Goal: Task Accomplishment & Management: Manage account settings

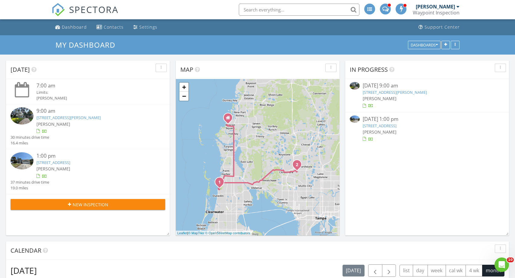
click at [82, 117] on link "[STREET_ADDRESS][PERSON_NAME]" at bounding box center [68, 117] width 64 height 5
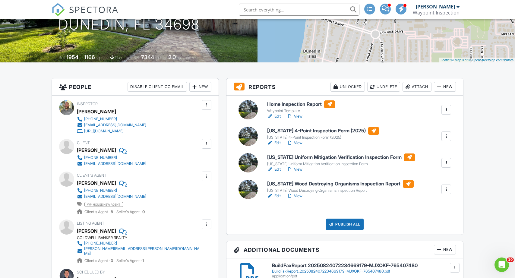
scroll to position [106, 1]
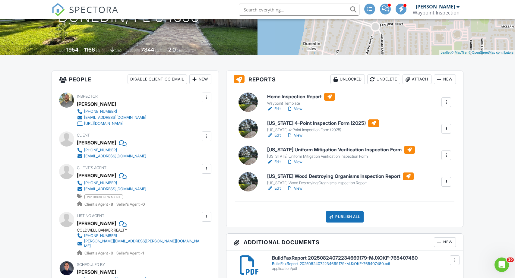
click at [277, 108] on link "Edit" at bounding box center [274, 109] width 14 height 6
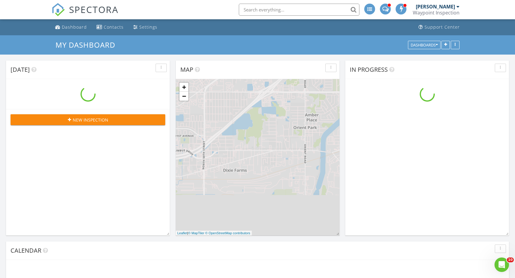
scroll to position [549, 515]
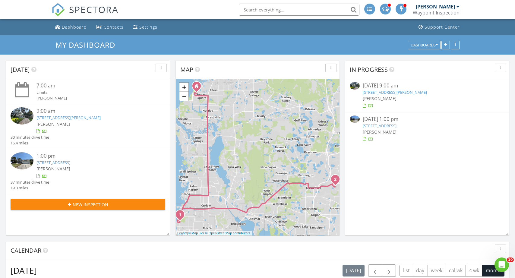
click at [86, 118] on link "1747 Santa Anna Dr, Dunedin, FL 34698" at bounding box center [68, 117] width 64 height 5
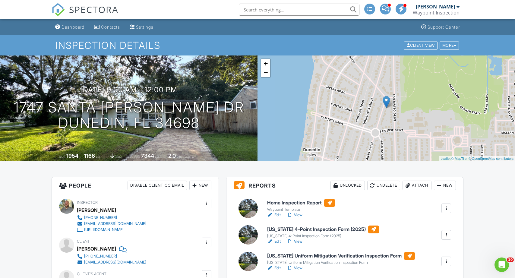
scroll to position [0, 2]
click at [130, 157] on span "Lot Size" at bounding box center [134, 156] width 13 height 5
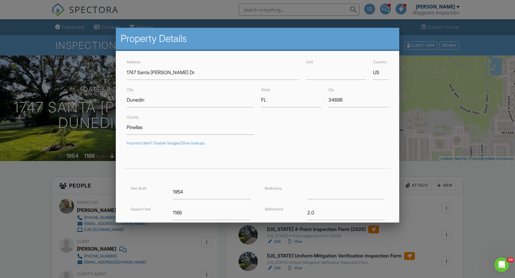
click at [18, 149] on div at bounding box center [257, 144] width 515 height 348
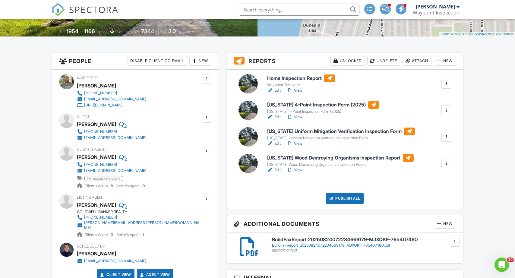
scroll to position [125, 2]
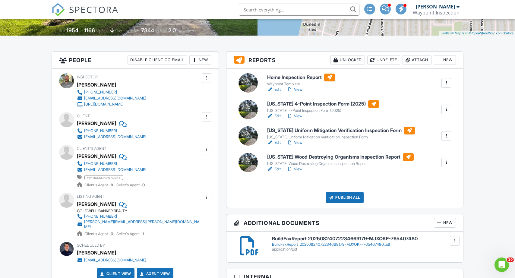
click at [274, 90] on link "Edit" at bounding box center [274, 90] width 14 height 6
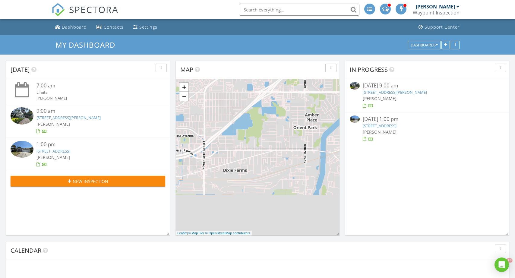
scroll to position [549, 515]
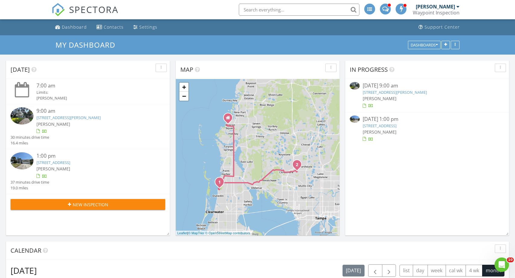
click at [85, 117] on link "[STREET_ADDRESS][PERSON_NAME]" at bounding box center [68, 117] width 64 height 5
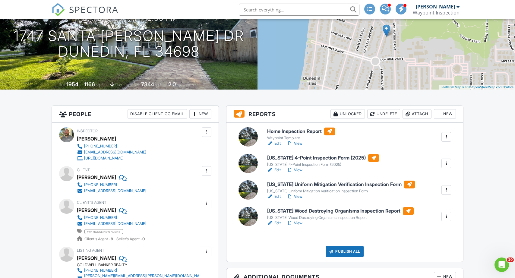
scroll to position [73, 0]
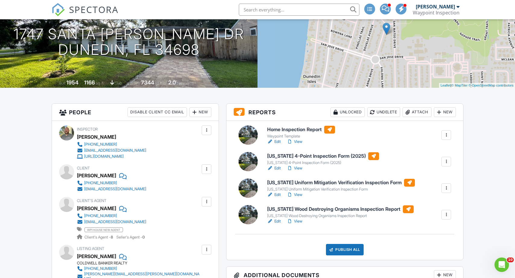
click at [298, 140] on link "View" at bounding box center [295, 142] width 16 height 6
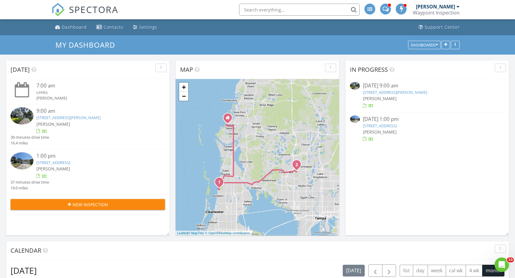
click at [87, 116] on link "1747 Santa Anna Dr, Dunedin, FL 34698" at bounding box center [68, 117] width 64 height 5
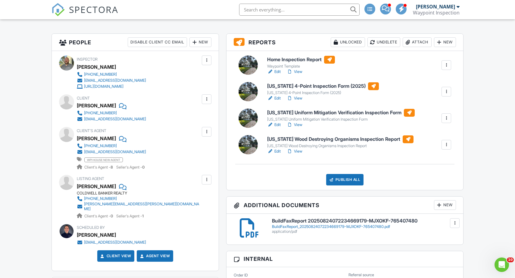
click at [300, 151] on link "View" at bounding box center [295, 151] width 16 height 6
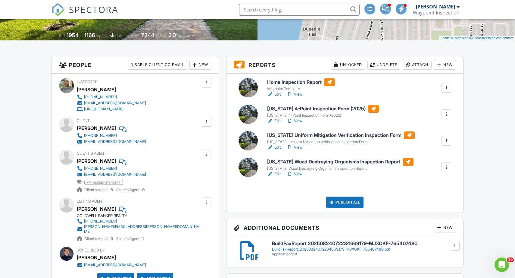
scroll to position [123, 0]
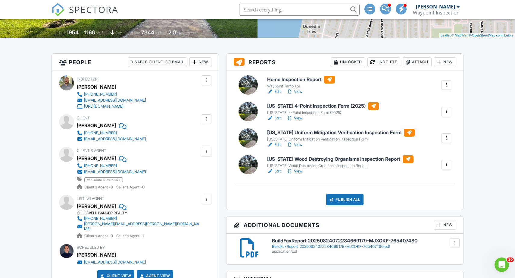
click at [303, 142] on link "View" at bounding box center [295, 145] width 16 height 6
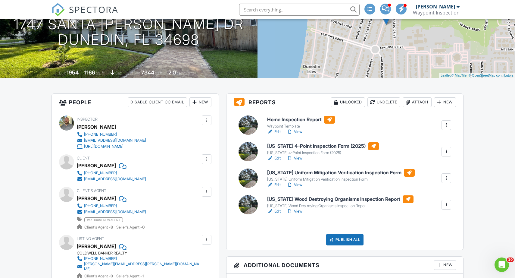
scroll to position [92, 0]
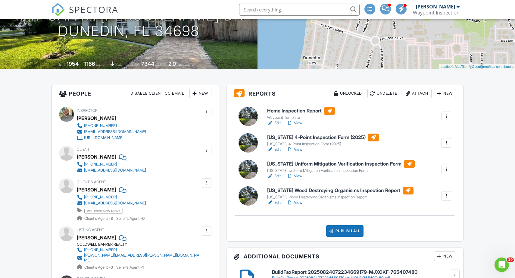
click at [300, 175] on link "View" at bounding box center [295, 176] width 16 height 6
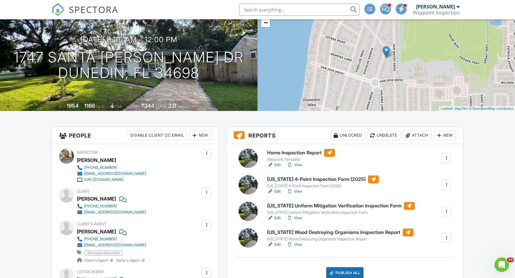
scroll to position [66, 0]
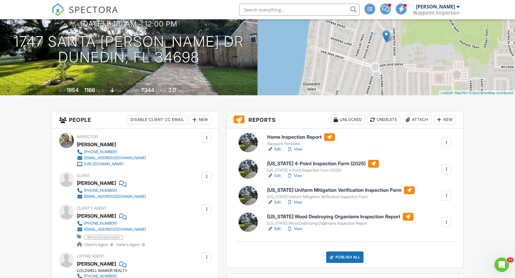
click at [300, 148] on link "View" at bounding box center [295, 149] width 16 height 6
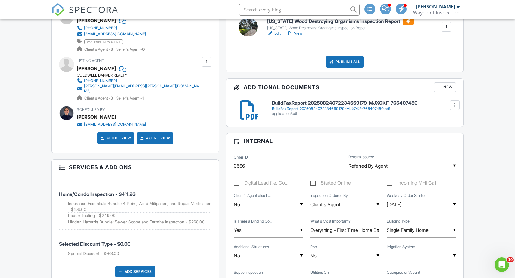
scroll to position [261, 0]
click at [325, 108] on div "BuildFaxReport_20250824072234669179-MJXOKF-765407480.pdf" at bounding box center [364, 108] width 184 height 5
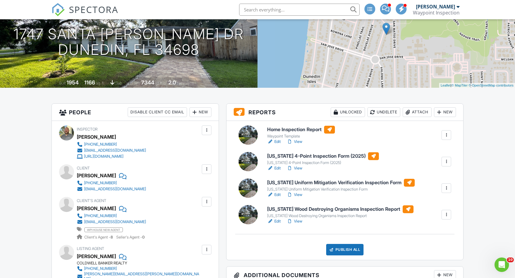
scroll to position [75, 0]
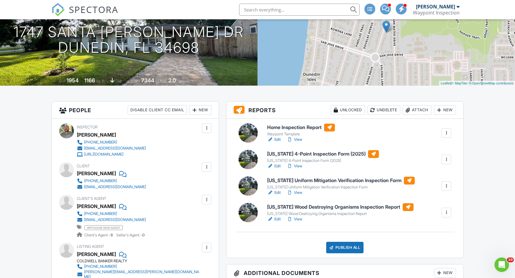
click at [298, 139] on link "View" at bounding box center [295, 140] width 16 height 6
click at [295, 139] on link "View" at bounding box center [295, 140] width 16 height 6
click at [296, 139] on link "View" at bounding box center [295, 140] width 16 height 6
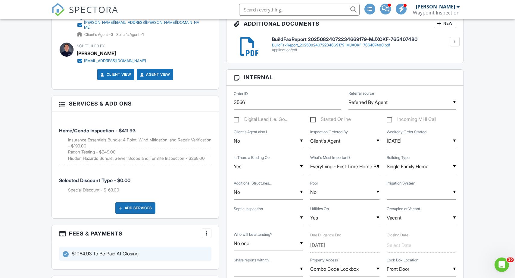
scroll to position [310, 3]
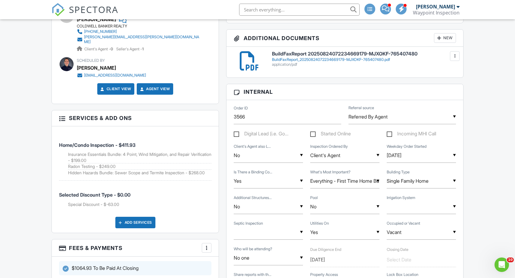
click at [303, 58] on div "BuildFaxReport_20250824072234669179-MJXOKF-765407480.pdf" at bounding box center [364, 59] width 184 height 5
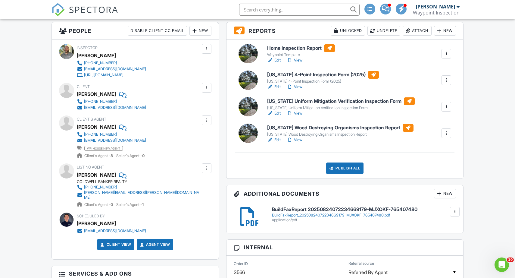
scroll to position [152, 3]
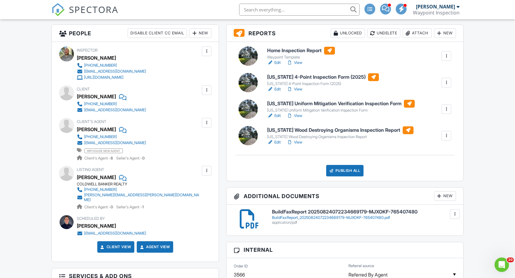
click at [296, 63] on link "View" at bounding box center [295, 63] width 16 height 6
click at [273, 61] on link "Edit" at bounding box center [274, 63] width 14 height 6
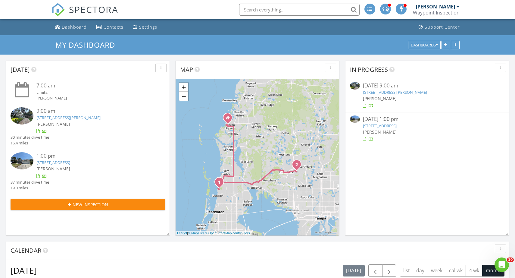
click at [89, 115] on link "1747 Santa Anna Dr, Dunedin, FL 34698" at bounding box center [68, 117] width 64 height 5
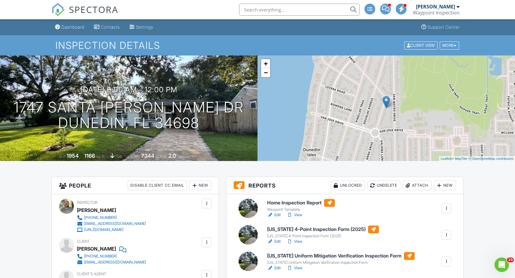
click at [301, 241] on link "View" at bounding box center [295, 241] width 16 height 6
drag, startPoint x: 0, startPoint y: 0, endPoint x: 302, endPoint y: 240, distance: 385.5
click at [302, 240] on link "View" at bounding box center [295, 241] width 16 height 6
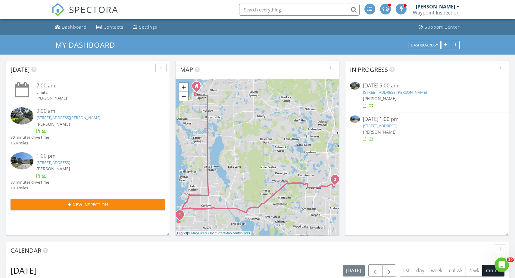
click at [82, 117] on link "[STREET_ADDRESS][PERSON_NAME]" at bounding box center [68, 117] width 64 height 5
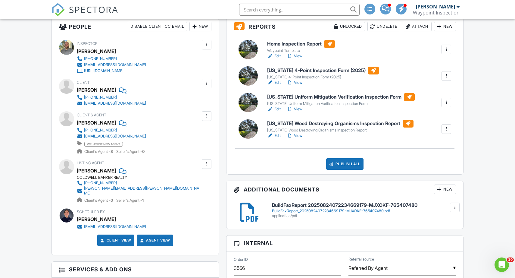
click at [297, 55] on link "View" at bounding box center [295, 56] width 16 height 6
click at [300, 81] on link "View" at bounding box center [295, 83] width 16 height 6
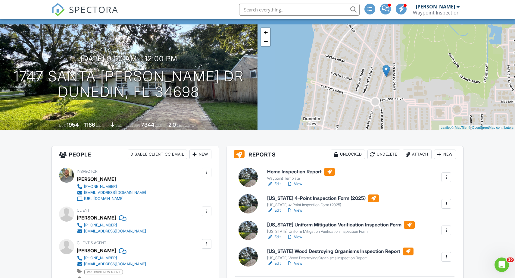
scroll to position [31, 0]
click at [276, 183] on link "Edit" at bounding box center [274, 184] width 14 height 6
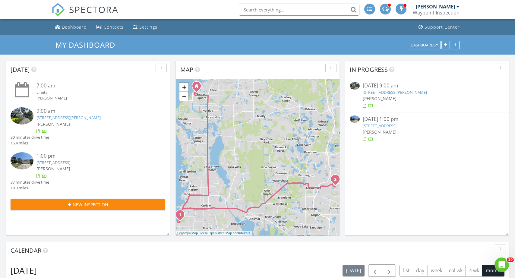
click at [96, 114] on div "9:00 am" at bounding box center [94, 111] width 116 height 8
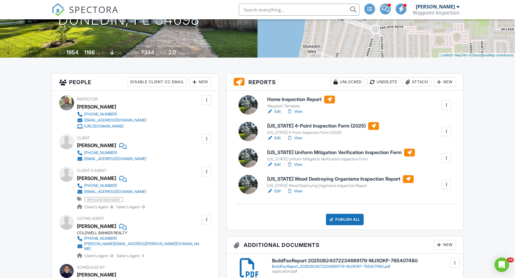
click at [299, 110] on link "View" at bounding box center [295, 112] width 16 height 6
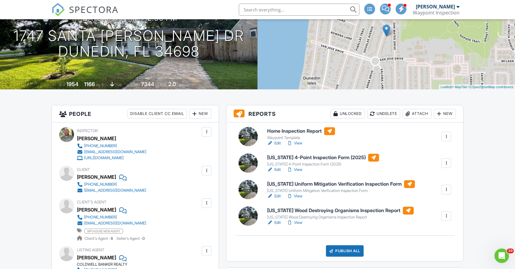
scroll to position [74, 0]
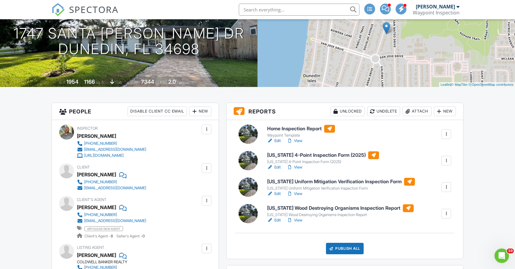
click at [275, 193] on link "Edit" at bounding box center [274, 194] width 14 height 6
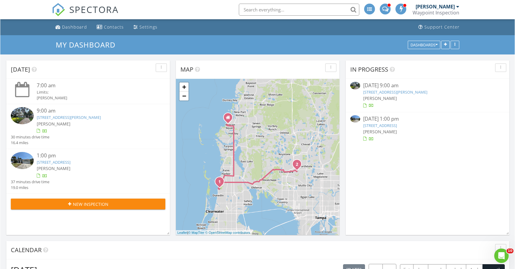
scroll to position [549, 516]
click at [92, 115] on link "1747 Santa Anna Dr, Dunedin, FL 34698" at bounding box center [68, 117] width 64 height 5
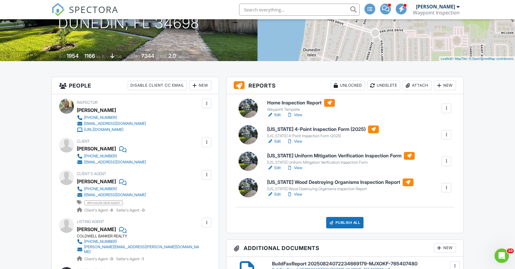
click at [299, 168] on link "View" at bounding box center [295, 168] width 16 height 6
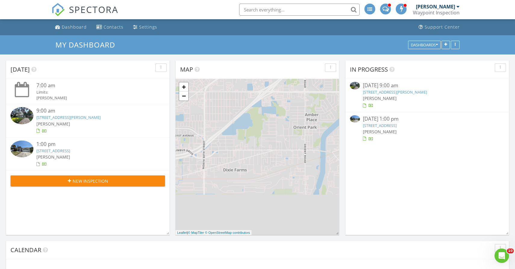
scroll to position [549, 516]
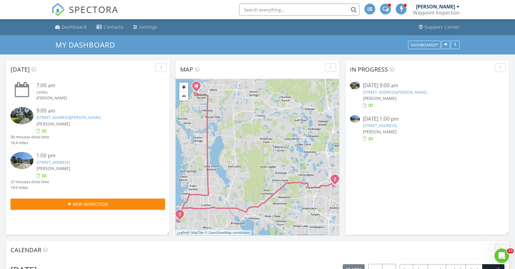
click at [70, 160] on link "[STREET_ADDRESS]" at bounding box center [53, 162] width 34 height 5
click at [70, 161] on link "[STREET_ADDRESS]" at bounding box center [53, 162] width 34 height 5
click at [70, 160] on link "[STREET_ADDRESS]" at bounding box center [53, 162] width 34 height 5
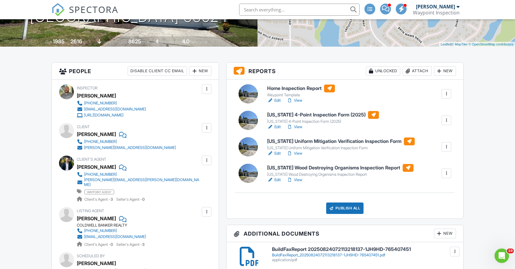
scroll to position [122, 0]
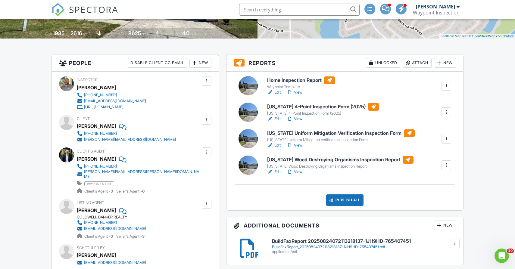
click at [298, 91] on link "View" at bounding box center [295, 93] width 16 height 6
click at [297, 117] on link "View" at bounding box center [295, 119] width 16 height 6
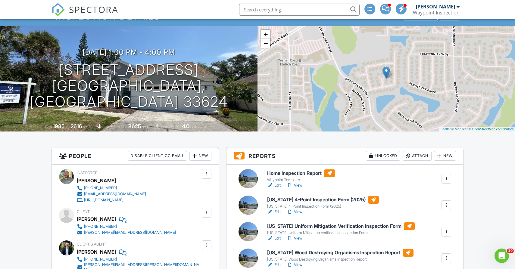
click at [299, 212] on link "View" at bounding box center [295, 212] width 16 height 6
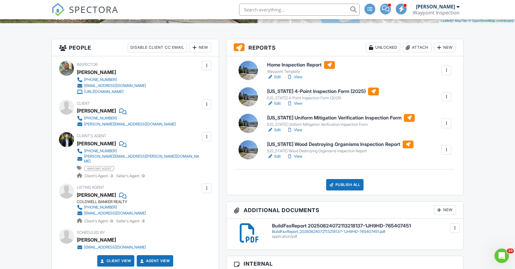
scroll to position [138, 0]
click at [300, 128] on link "View" at bounding box center [295, 130] width 16 height 6
click at [299, 156] on link "View" at bounding box center [295, 156] width 16 height 6
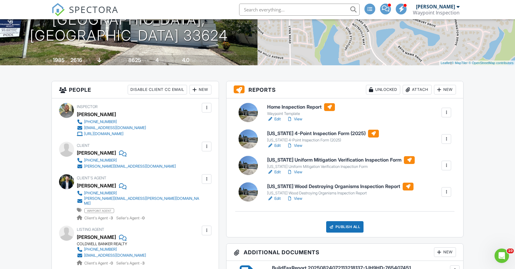
scroll to position [97, 0]
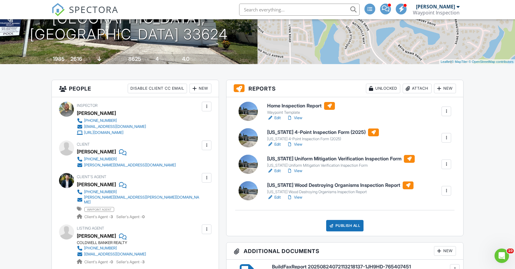
click at [298, 117] on link "View" at bounding box center [295, 118] width 16 height 6
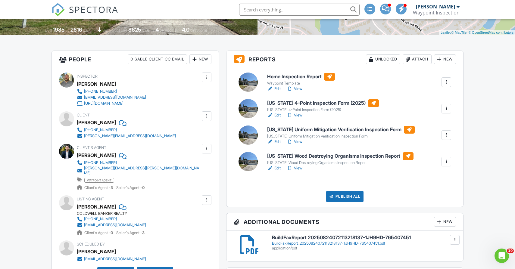
scroll to position [151, 0]
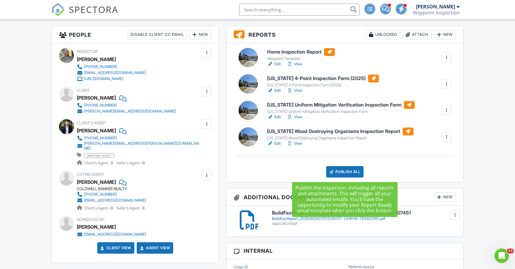
click at [342, 171] on div "Publish All" at bounding box center [345, 171] width 38 height 11
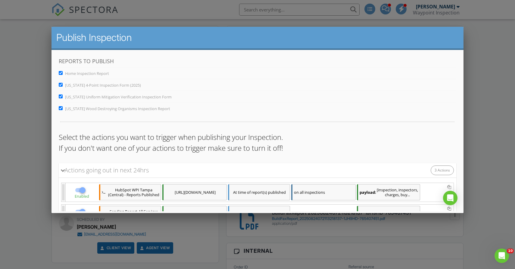
scroll to position [21, 0]
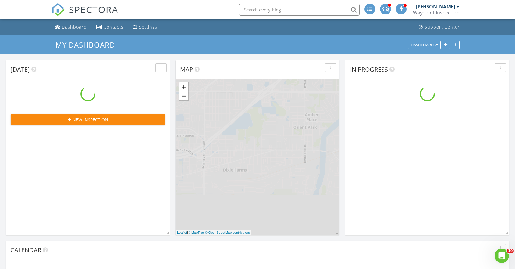
scroll to position [549, 516]
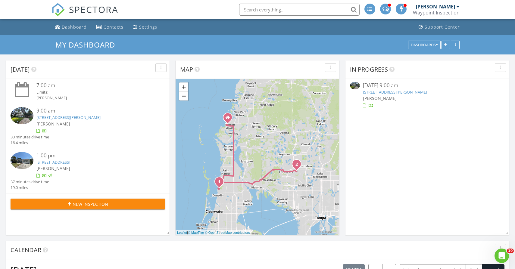
click at [80, 116] on link "[STREET_ADDRESS][PERSON_NAME]" at bounding box center [68, 117] width 64 height 5
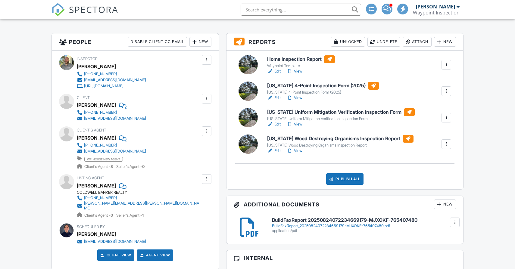
scroll to position [143, 0]
click at [339, 179] on div "Publish All" at bounding box center [345, 179] width 38 height 11
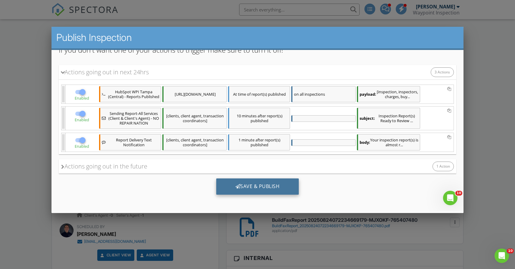
scroll to position [103, 0]
click at [257, 183] on div "Save & Publish" at bounding box center [257, 187] width 83 height 16
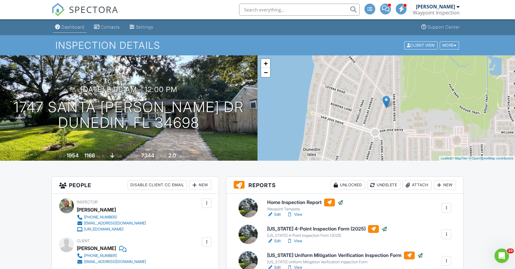
click at [70, 24] on div "Dashboard" at bounding box center [72, 26] width 23 height 5
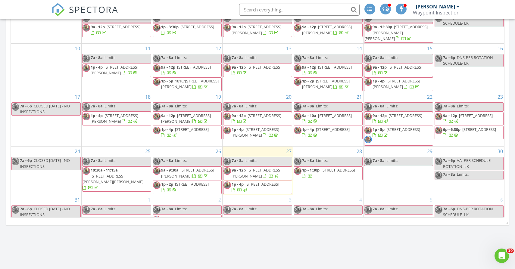
scroll to position [30, 0]
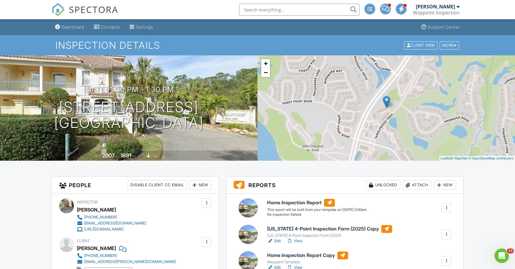
click at [254, 11] on input "text" at bounding box center [299, 10] width 121 height 12
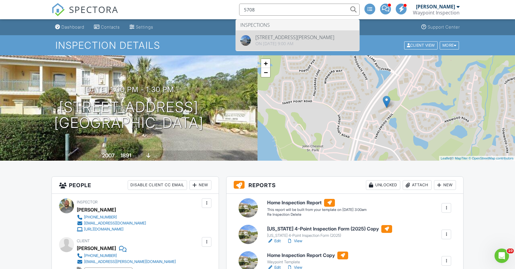
type input "5708"
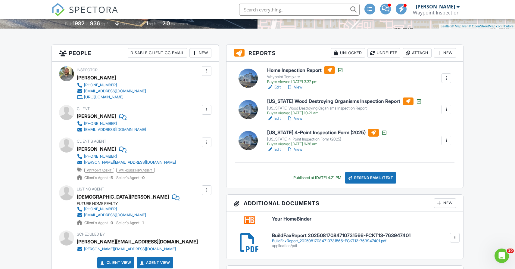
scroll to position [133, 0]
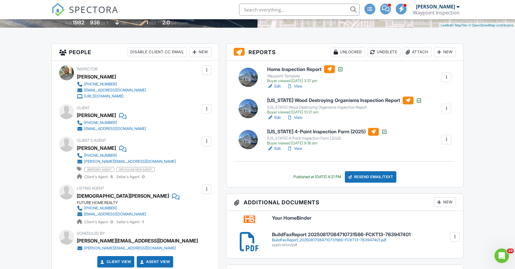
click at [300, 149] on link "View" at bounding box center [295, 149] width 16 height 6
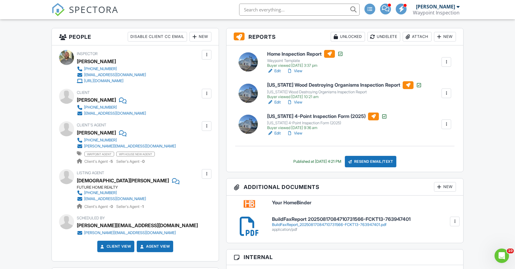
click at [277, 131] on link "Edit" at bounding box center [274, 134] width 14 height 6
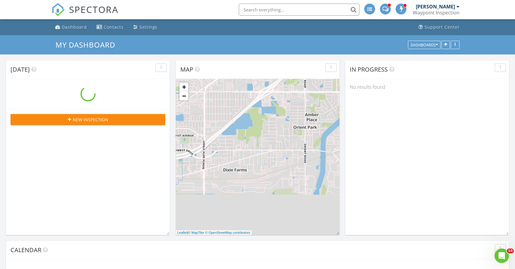
scroll to position [549, 515]
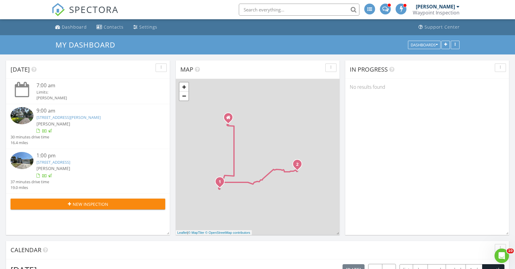
click at [251, 9] on input "text" at bounding box center [299, 10] width 121 height 12
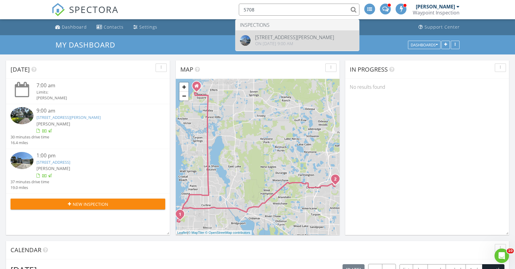
type input "5708"
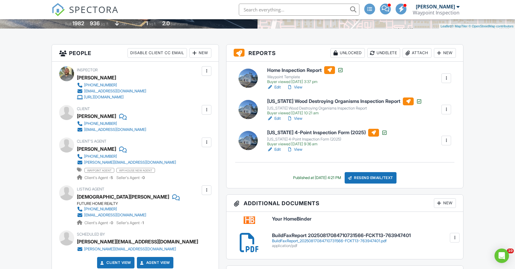
scroll to position [132, 0]
click at [299, 149] on link "View" at bounding box center [295, 150] width 16 height 6
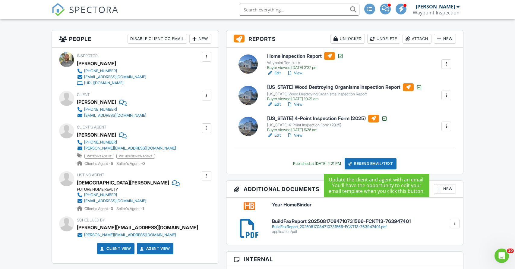
scroll to position [146, 0]
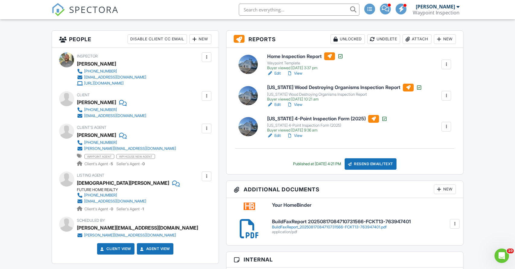
click at [366, 165] on div "Resend Email/Text" at bounding box center [371, 164] width 52 height 11
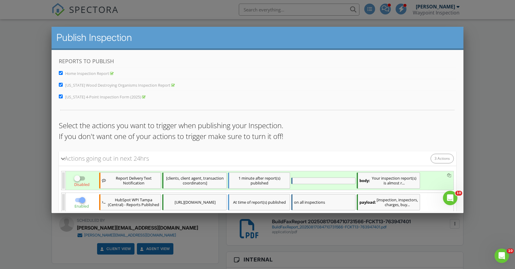
scroll to position [0, 0]
click at [59, 84] on input "Florida Wood Destroying Organisms Inspection Report" at bounding box center [60, 85] width 4 height 4
checkbox input "false"
click at [60, 72] on input "Home Inspection Report" at bounding box center [60, 73] width 4 height 4
checkbox input "false"
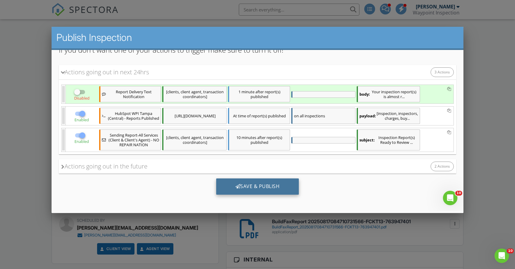
scroll to position [91, 0]
click at [257, 185] on div "Save & Publish" at bounding box center [257, 187] width 83 height 16
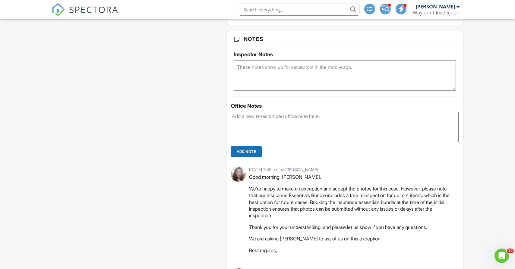
scroll to position [1337, 0]
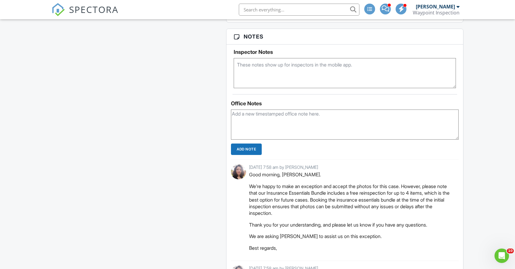
click at [257, 123] on textarea at bounding box center [345, 125] width 228 height 30
drag, startPoint x: 331, startPoint y: 115, endPoint x: 231, endPoint y: 113, distance: 100.4
click at [231, 113] on textarea at bounding box center [345, 125] width 228 height 30
click at [260, 122] on textarea at bounding box center [345, 125] width 228 height 30
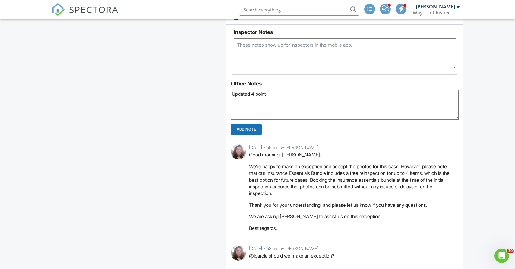
scroll to position [1359, 0]
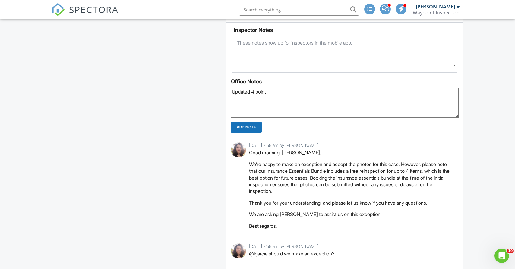
type textarea "Updated 4 point"
click at [244, 124] on input "Add Note" at bounding box center [246, 127] width 31 height 11
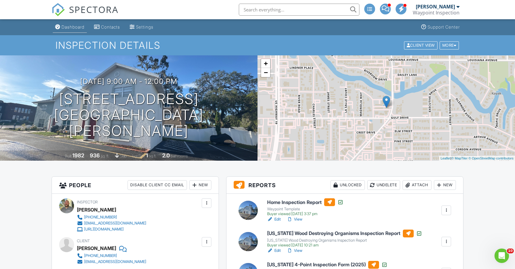
scroll to position [0, 0]
click at [67, 25] on div "Dashboard" at bounding box center [72, 26] width 23 height 5
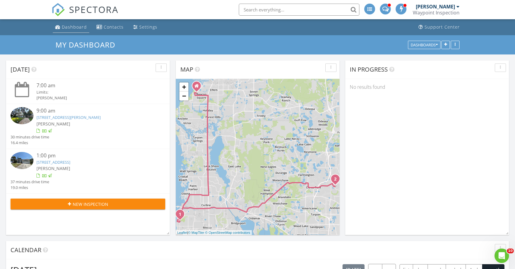
click at [71, 30] on link "Dashboard" at bounding box center [71, 27] width 36 height 11
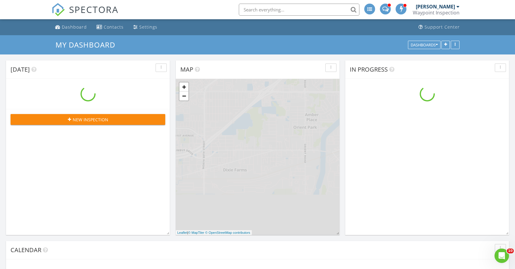
scroll to position [549, 515]
